Goal: Transaction & Acquisition: Purchase product/service

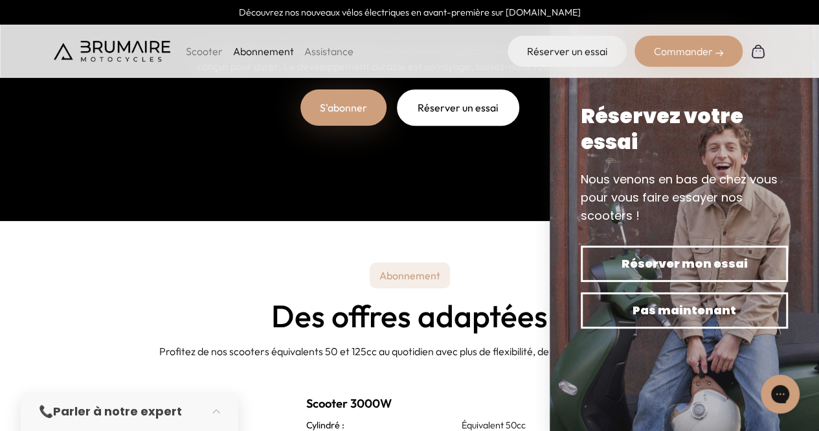
scroll to position [404, 0]
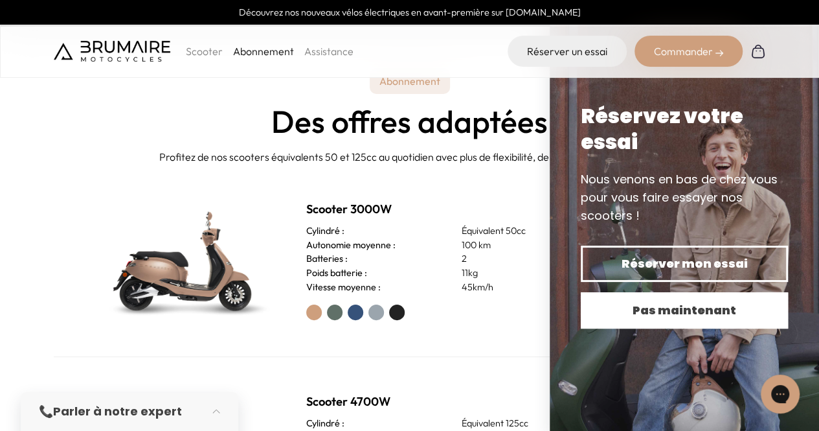
click at [659, 302] on span "Pas maintenant" at bounding box center [685, 310] width 162 height 18
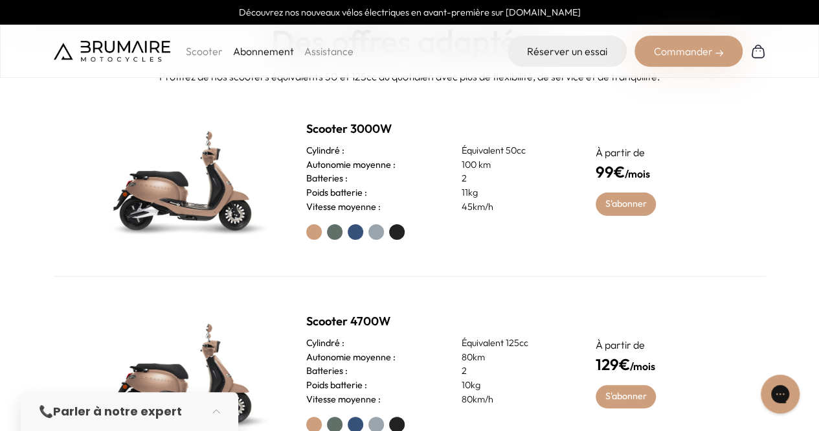
scroll to position [469, 0]
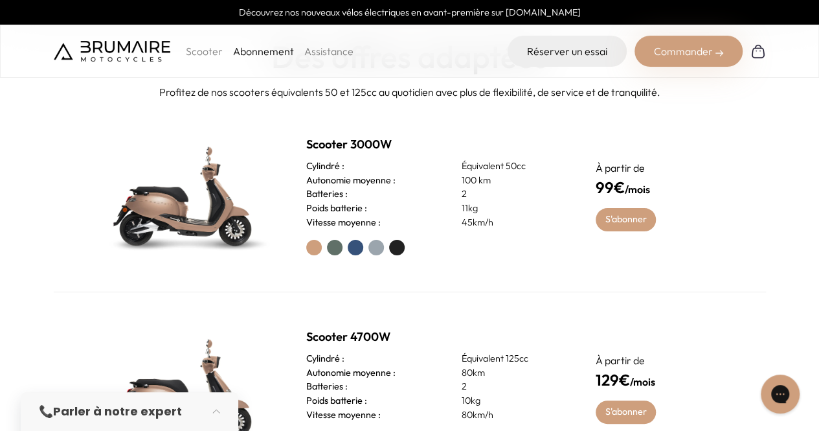
click at [611, 174] on p "À partir de" at bounding box center [660, 168] width 129 height 16
click at [341, 247] on label at bounding box center [335, 248] width 16 height 16
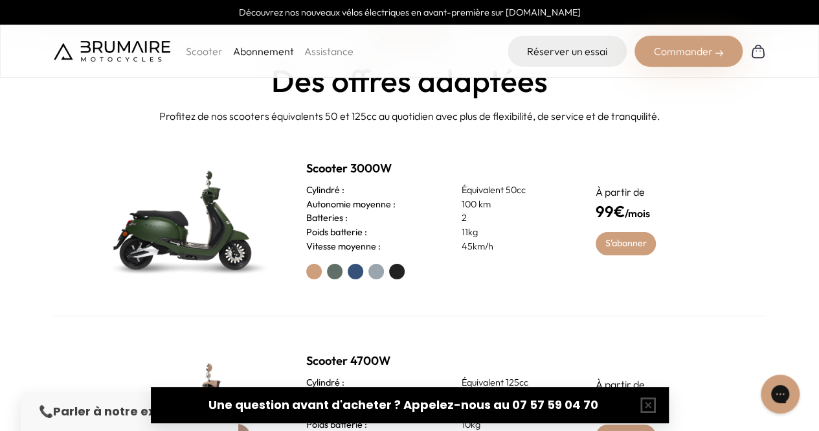
scroll to position [453, 0]
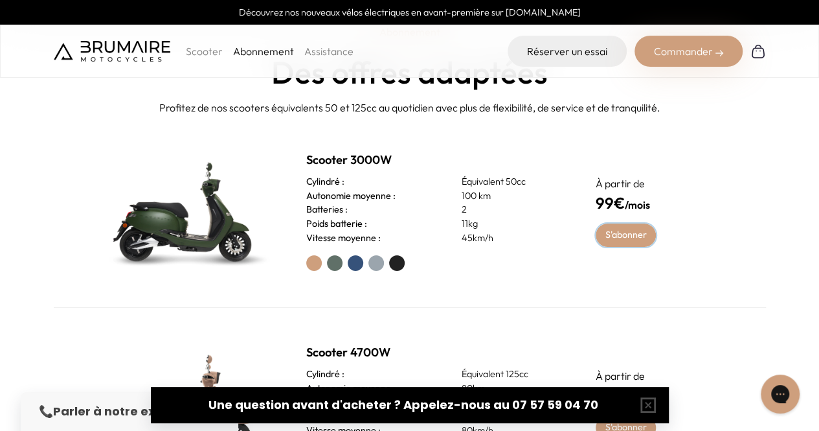
click at [621, 234] on link "S'abonner" at bounding box center [626, 234] width 60 height 23
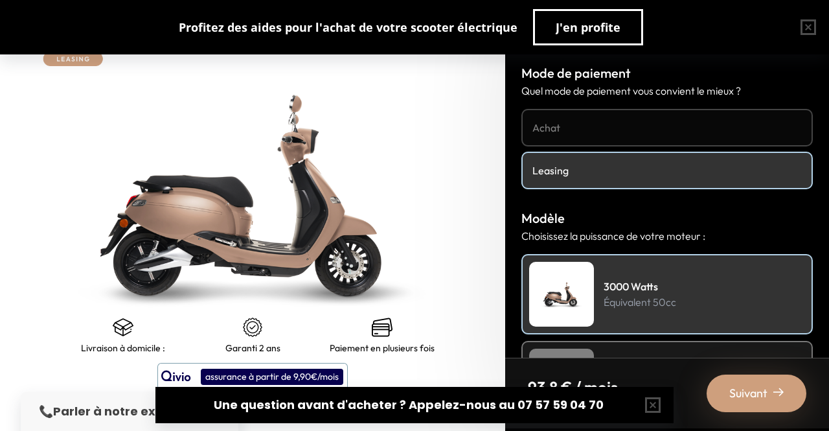
click at [640, 133] on h4 "Achat" at bounding box center [666, 128] width 269 height 16
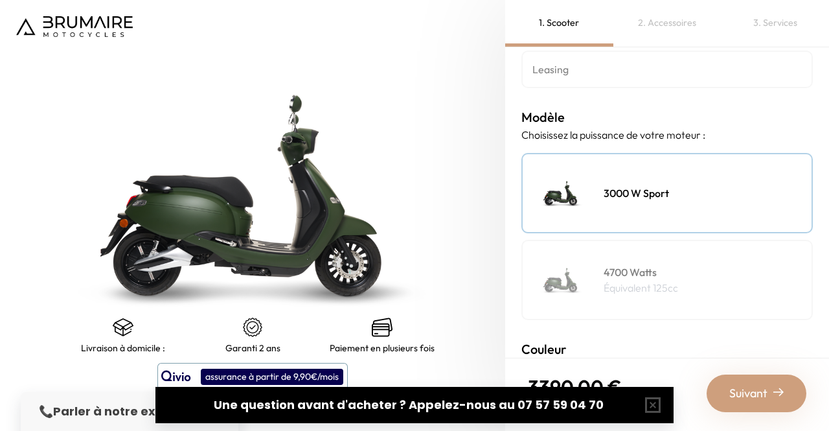
scroll to position [49, 0]
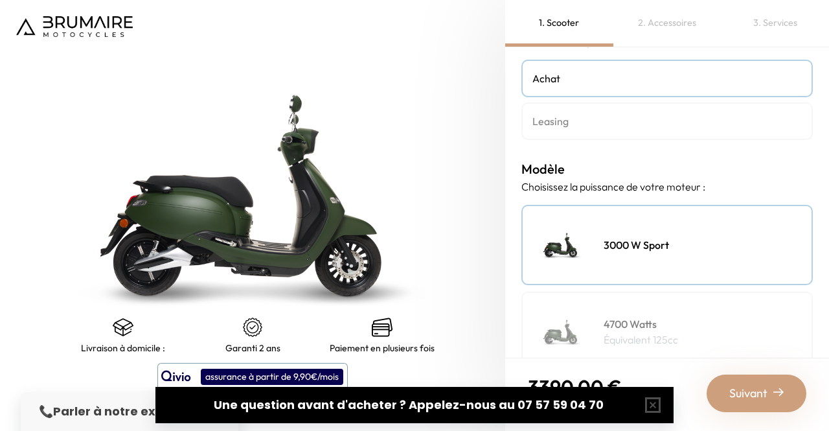
click at [648, 128] on link "Leasing" at bounding box center [666, 121] width 291 height 38
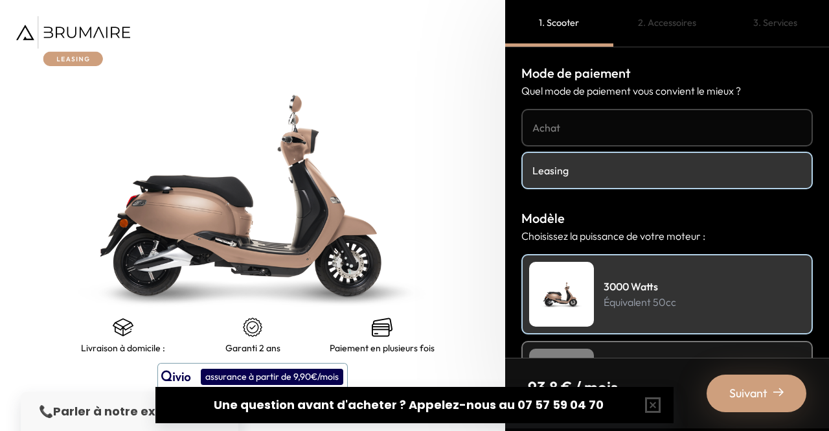
scroll to position [65, 0]
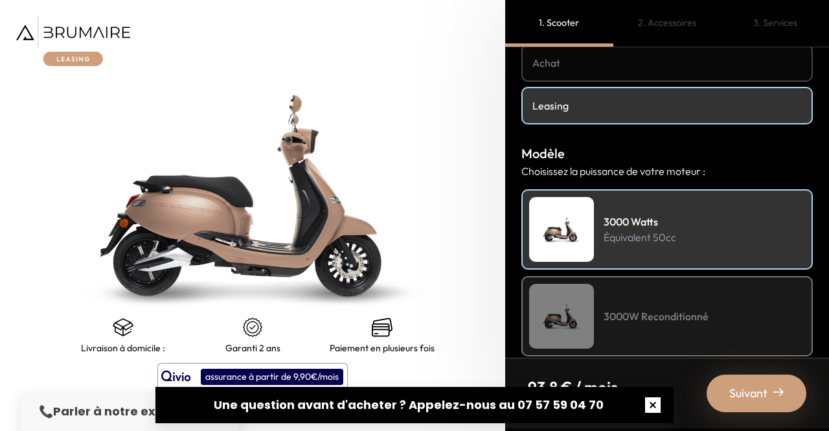
click at [657, 404] on button "button" at bounding box center [652, 404] width 41 height 41
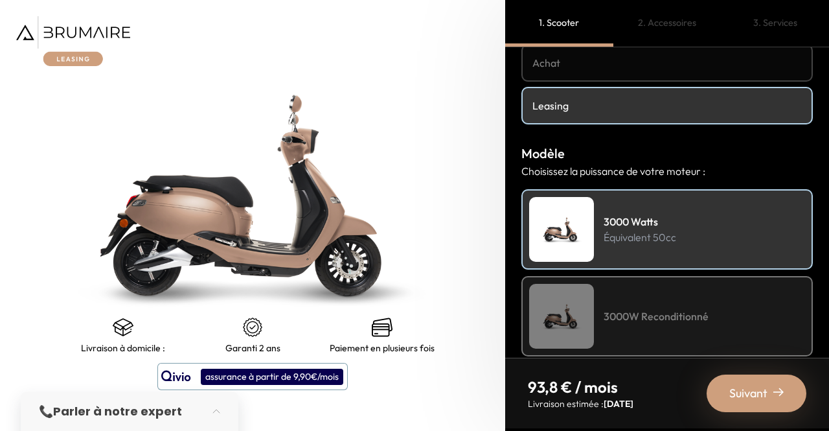
scroll to position [194, 0]
